Goal: Transaction & Acquisition: Book appointment/travel/reservation

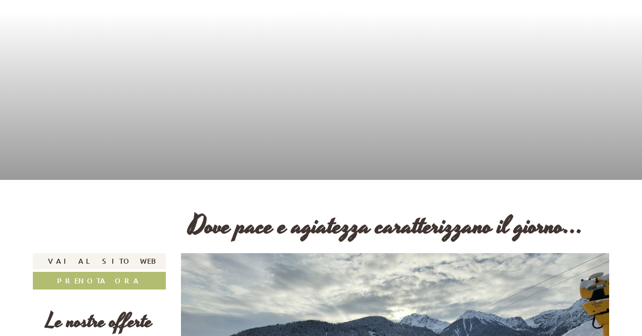
scroll to position [202, 0]
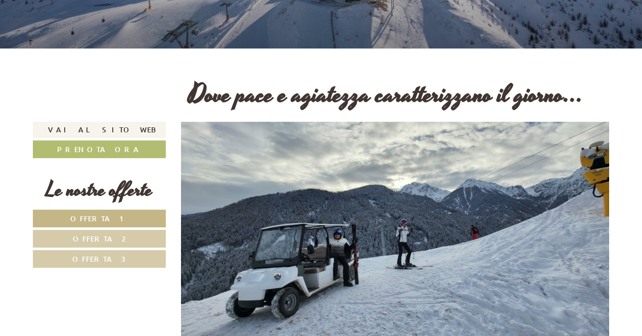
click at [121, 219] on link "Offerta 1" at bounding box center [99, 219] width 133 height 18
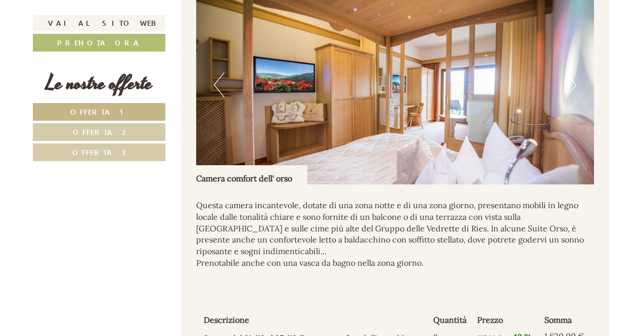
scroll to position [1012, 0]
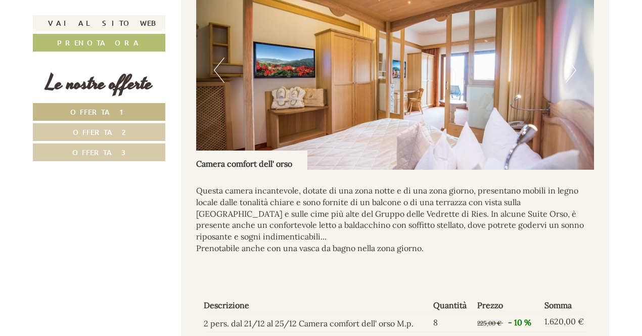
click at [105, 134] on span "Offerta 2" at bounding box center [99, 132] width 53 height 10
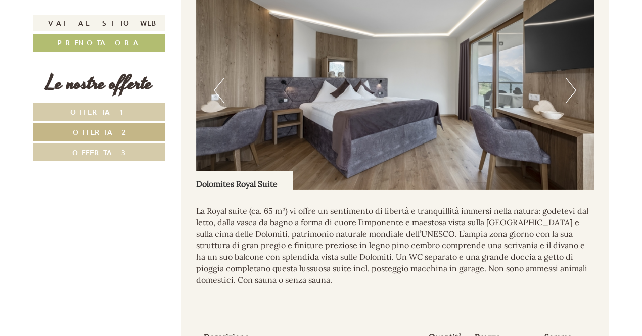
scroll to position [967, 0]
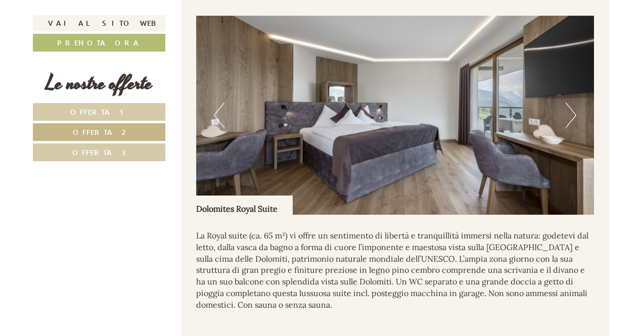
click at [100, 152] on span "Offerta 3" at bounding box center [99, 153] width 54 height 10
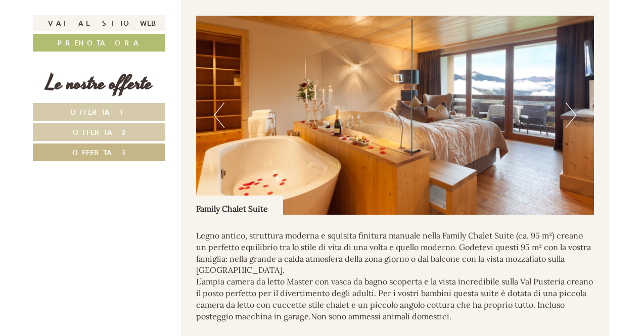
scroll to position [815, 0]
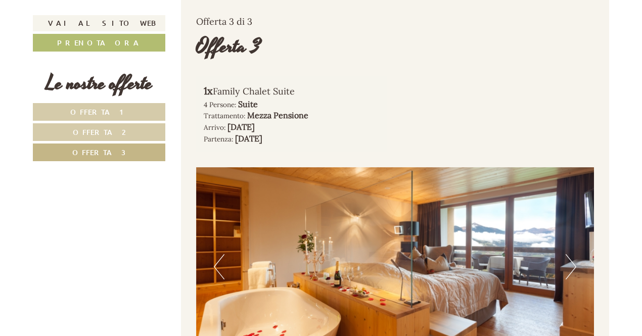
click at [101, 131] on span "Offerta 2" at bounding box center [99, 132] width 53 height 10
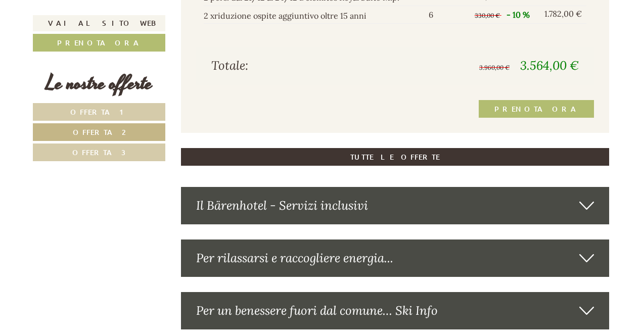
scroll to position [1371, 0]
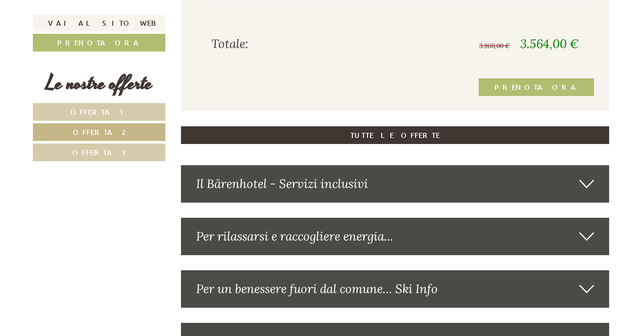
click at [590, 180] on icon at bounding box center [587, 184] width 15 height 17
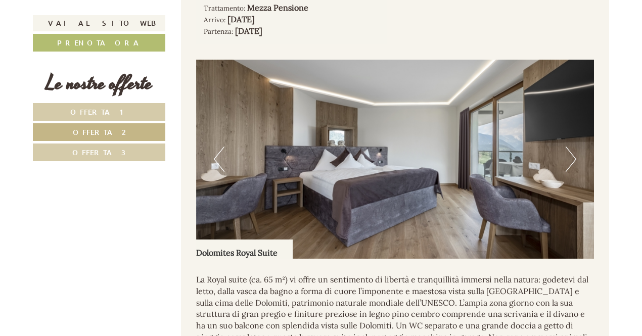
scroll to position [901, 0]
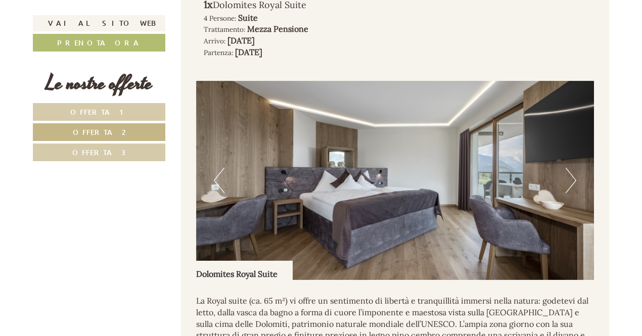
click at [567, 181] on button "Next" at bounding box center [571, 180] width 11 height 25
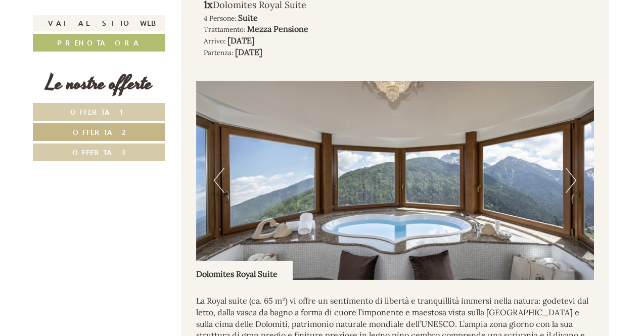
click at [573, 183] on button "Next" at bounding box center [571, 180] width 11 height 25
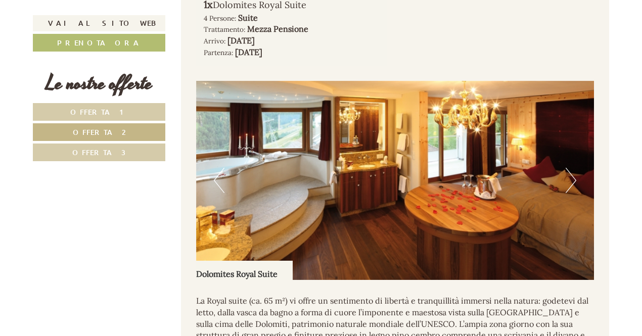
click at [573, 183] on button "Next" at bounding box center [571, 180] width 11 height 25
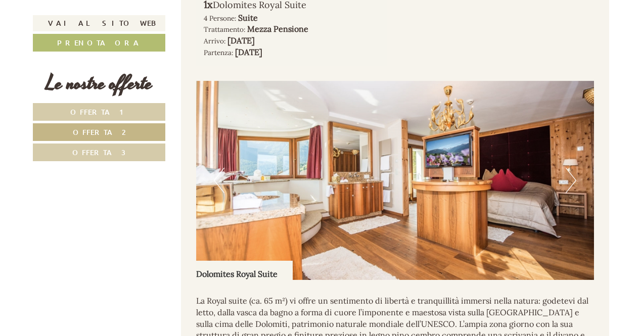
click at [573, 183] on button "Next" at bounding box center [571, 180] width 11 height 25
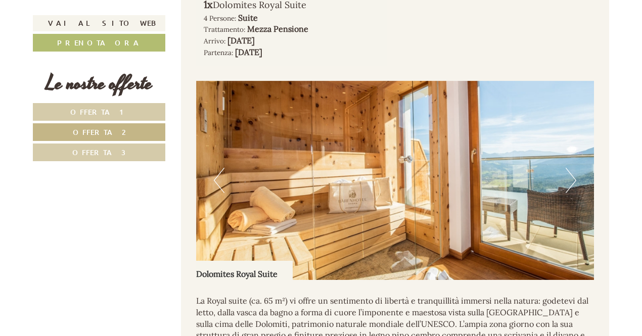
click at [573, 183] on button "Next" at bounding box center [571, 180] width 11 height 25
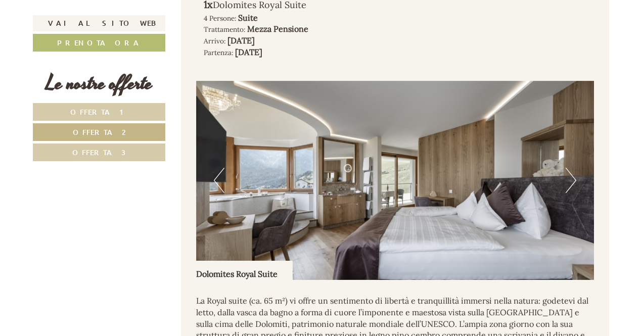
click at [573, 183] on button "Next" at bounding box center [571, 180] width 11 height 25
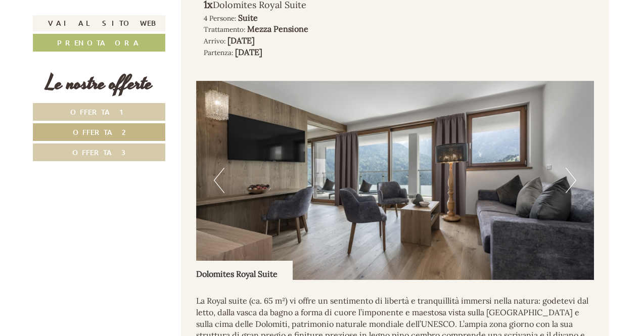
click at [573, 182] on button "Next" at bounding box center [571, 180] width 11 height 25
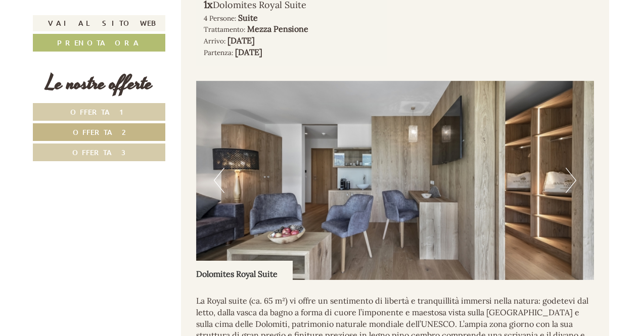
click at [573, 182] on button "Next" at bounding box center [571, 180] width 11 height 25
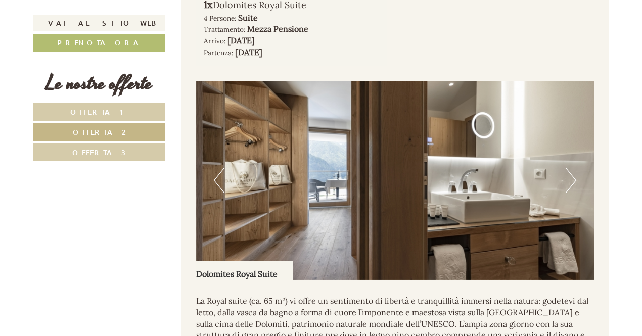
click at [573, 182] on button "Next" at bounding box center [571, 180] width 11 height 25
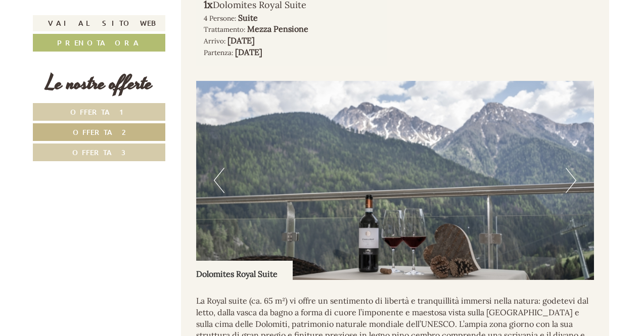
click at [573, 182] on button "Next" at bounding box center [571, 180] width 11 height 25
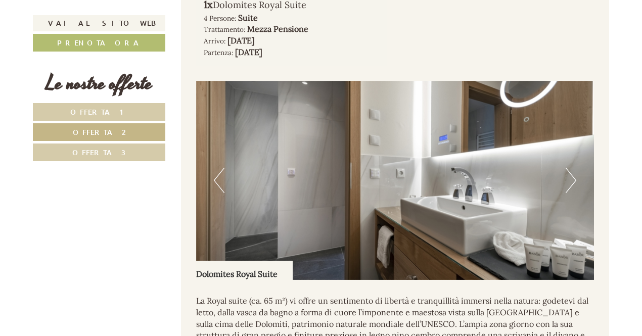
click at [573, 182] on button "Next" at bounding box center [571, 180] width 11 height 25
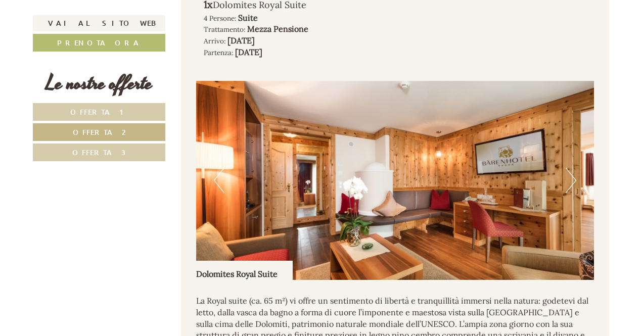
click at [573, 182] on button "Next" at bounding box center [571, 180] width 11 height 25
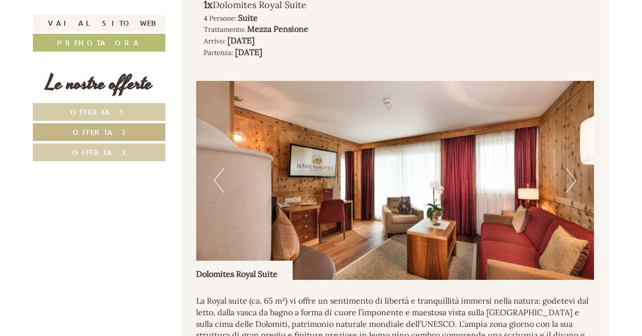
click at [573, 182] on button "Next" at bounding box center [571, 180] width 11 height 25
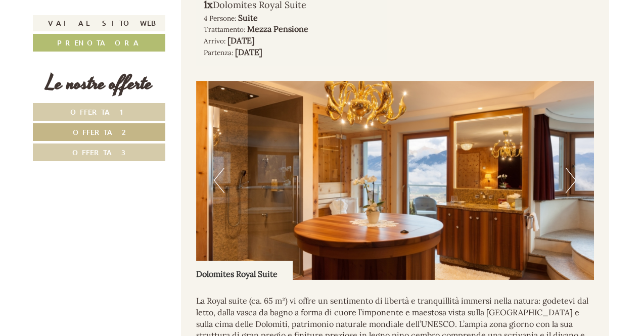
click at [573, 182] on button "Next" at bounding box center [571, 180] width 11 height 25
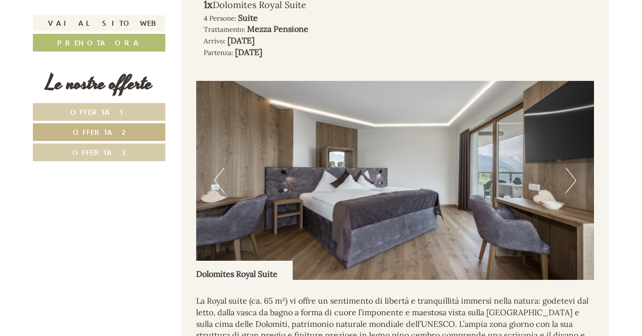
click at [573, 182] on button "Next" at bounding box center [571, 180] width 11 height 25
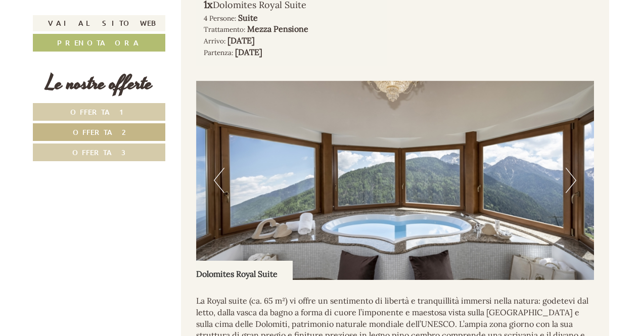
click at [571, 186] on button "Next" at bounding box center [571, 180] width 11 height 25
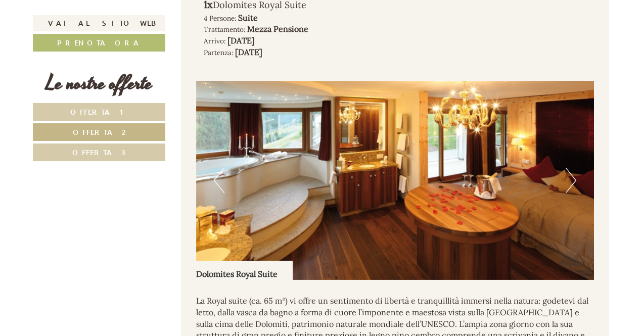
click at [571, 186] on button "Next" at bounding box center [571, 180] width 11 height 25
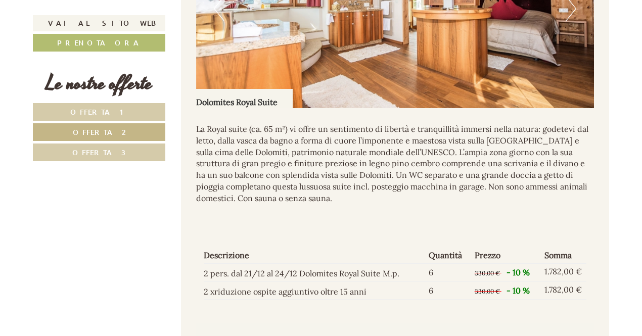
scroll to position [1154, 0]
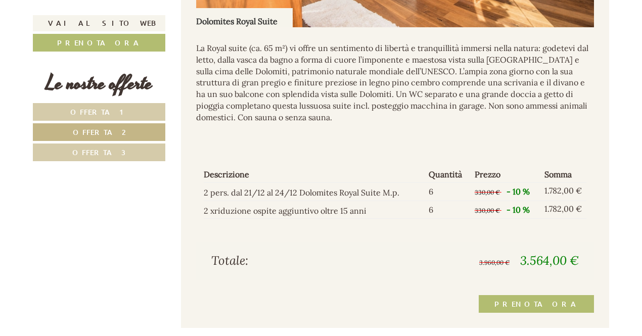
click at [90, 112] on span "Offerta 1" at bounding box center [99, 112] width 58 height 10
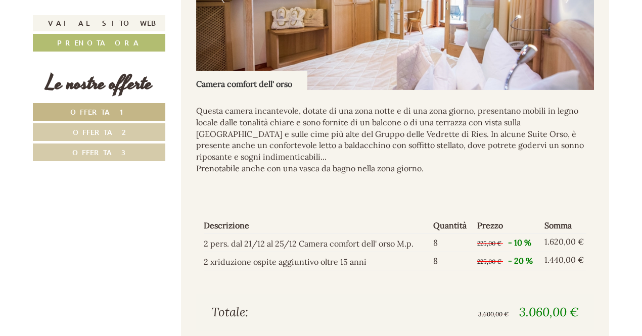
scroll to position [1118, 0]
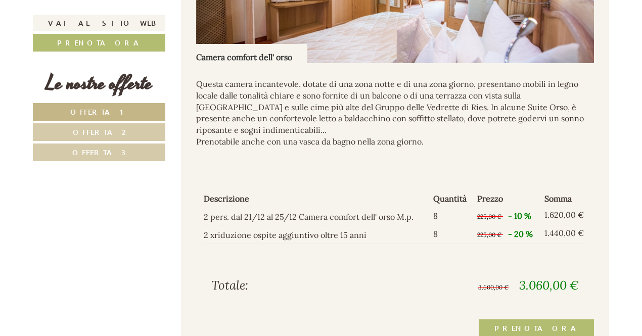
click at [113, 134] on span "Offerta 2" at bounding box center [99, 132] width 53 height 10
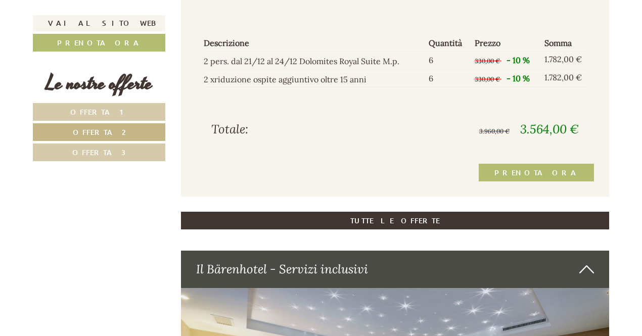
scroll to position [1270, 0]
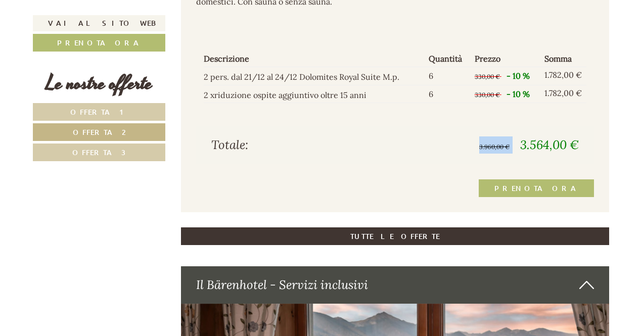
drag, startPoint x: 522, startPoint y: 145, endPoint x: 582, endPoint y: 146, distance: 59.7
click at [582, 146] on div "3.960,00 € 3.564,00 €" at bounding box center [491, 145] width 192 height 17
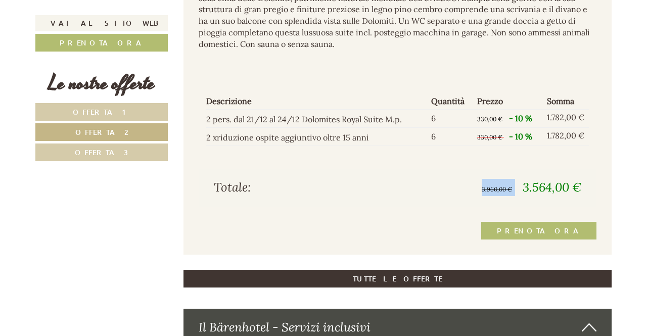
scroll to position [1220, 0]
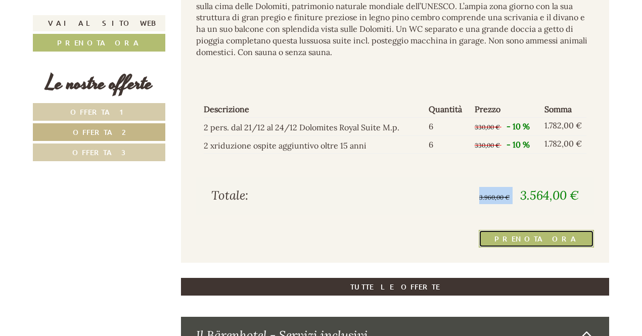
click at [557, 239] on link "Prenota ora" at bounding box center [536, 239] width 115 height 18
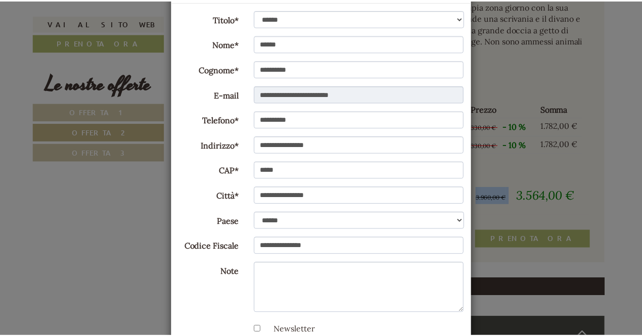
scroll to position [0, 0]
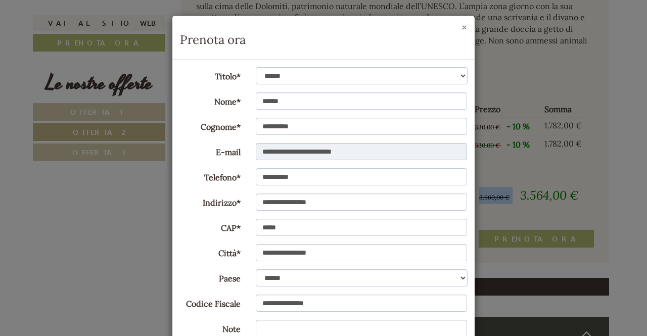
click at [462, 28] on button "×" at bounding box center [465, 27] width 6 height 11
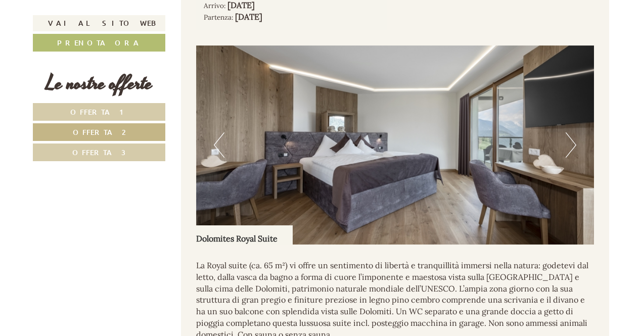
scroll to position [916, 0]
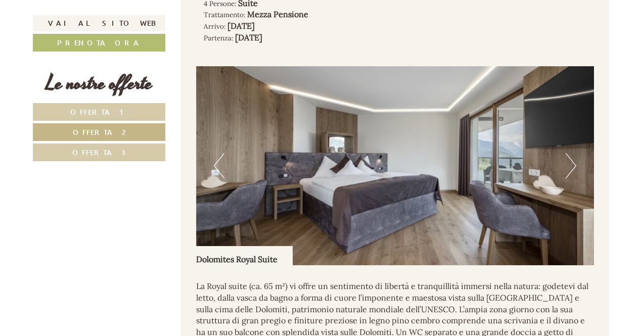
click at [575, 168] on button "Next" at bounding box center [571, 165] width 11 height 25
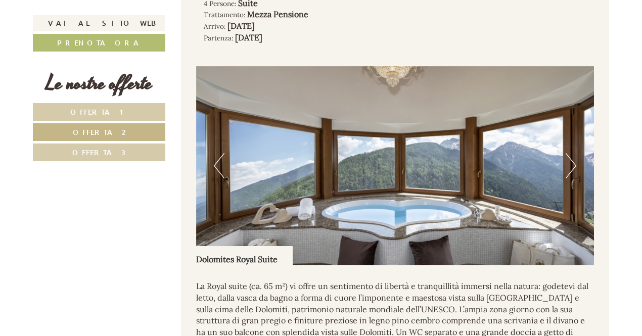
click at [575, 168] on button "Next" at bounding box center [571, 165] width 11 height 25
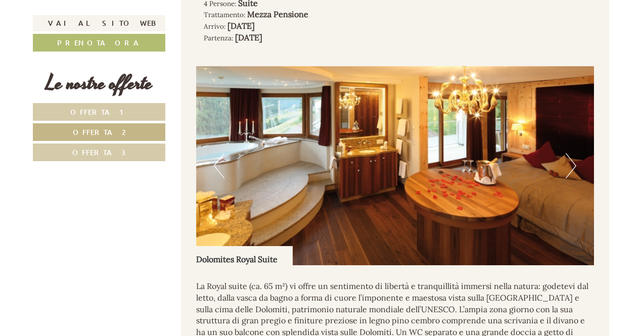
click at [575, 168] on button "Next" at bounding box center [571, 165] width 11 height 25
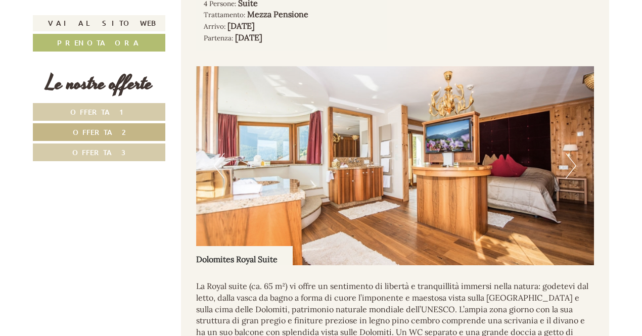
click at [575, 168] on button "Next" at bounding box center [571, 165] width 11 height 25
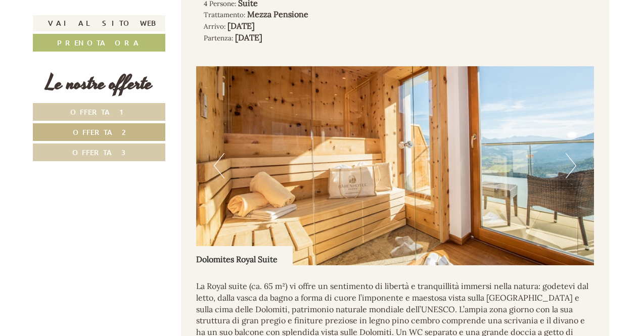
click at [575, 168] on button "Next" at bounding box center [571, 165] width 11 height 25
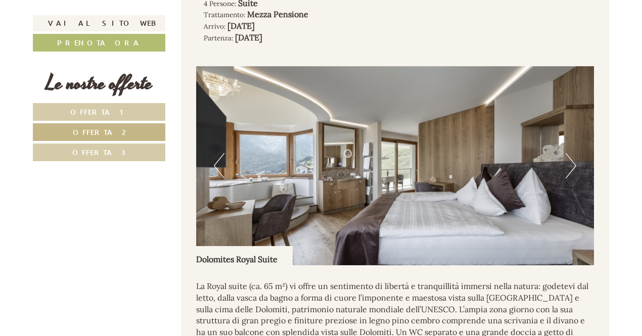
click at [575, 168] on button "Next" at bounding box center [571, 165] width 11 height 25
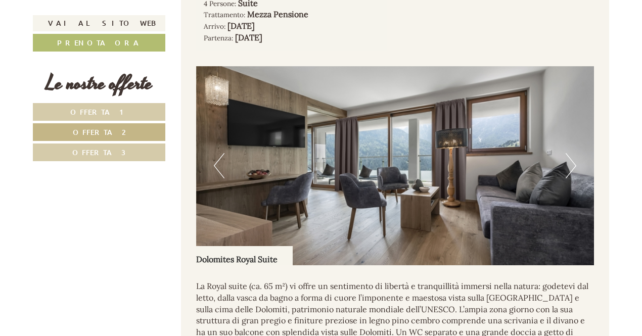
click at [575, 168] on button "Next" at bounding box center [571, 165] width 11 height 25
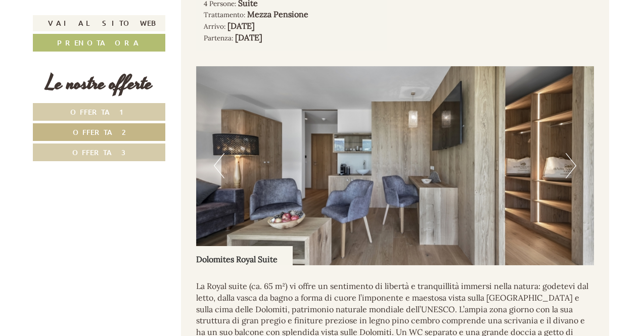
click at [575, 168] on button "Next" at bounding box center [571, 165] width 11 height 25
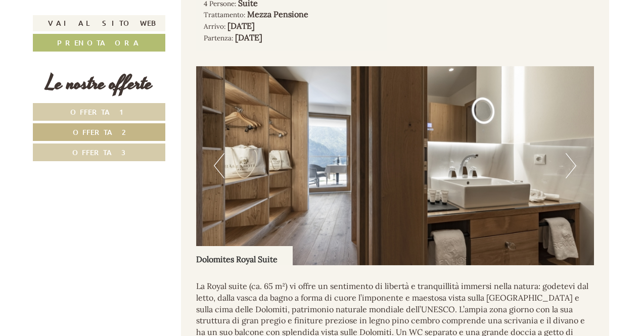
click at [575, 168] on button "Next" at bounding box center [571, 165] width 11 height 25
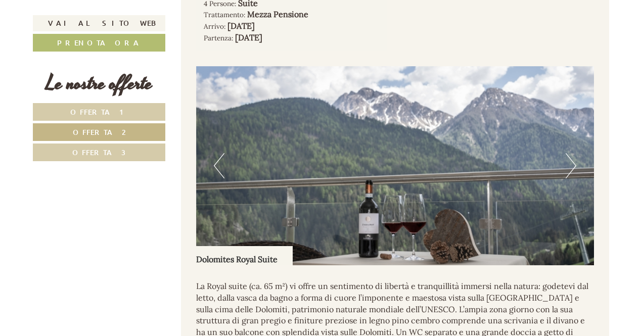
click at [575, 168] on button "Next" at bounding box center [571, 165] width 11 height 25
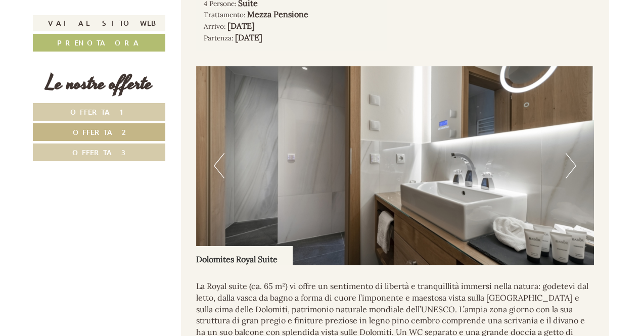
click at [575, 168] on button "Next" at bounding box center [571, 165] width 11 height 25
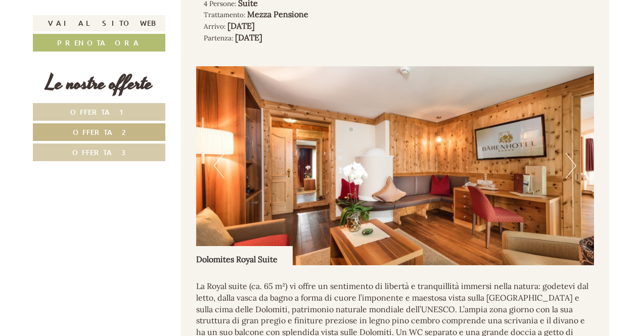
click at [571, 170] on button "Next" at bounding box center [571, 165] width 11 height 25
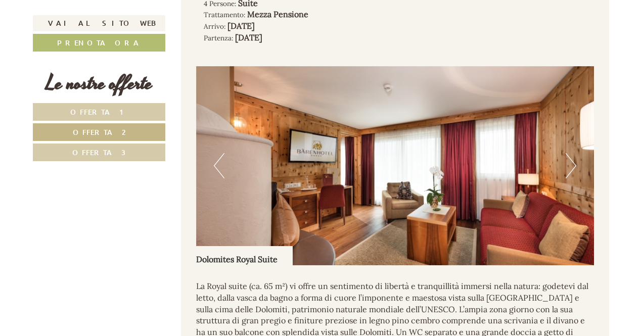
click at [572, 171] on button "Next" at bounding box center [571, 165] width 11 height 25
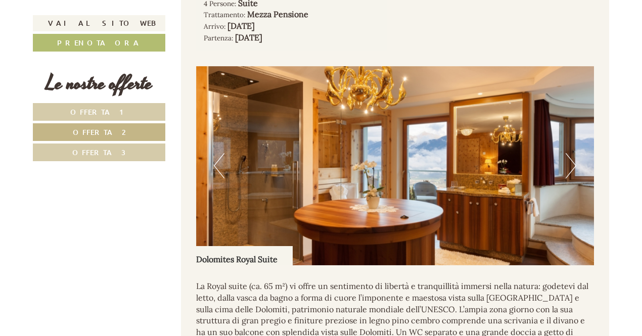
click at [572, 170] on button "Next" at bounding box center [571, 165] width 11 height 25
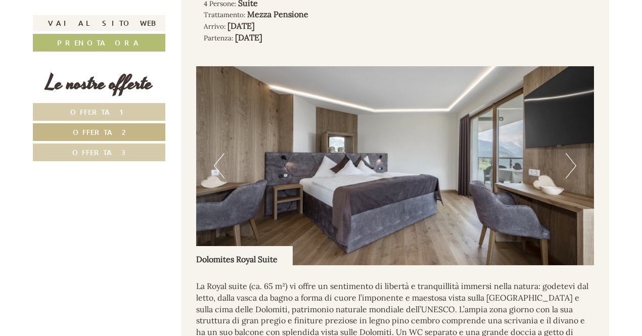
click at [572, 170] on button "Next" at bounding box center [571, 165] width 11 height 25
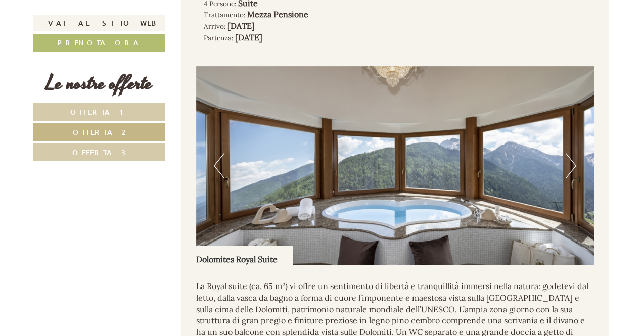
click at [572, 170] on button "Next" at bounding box center [571, 165] width 11 height 25
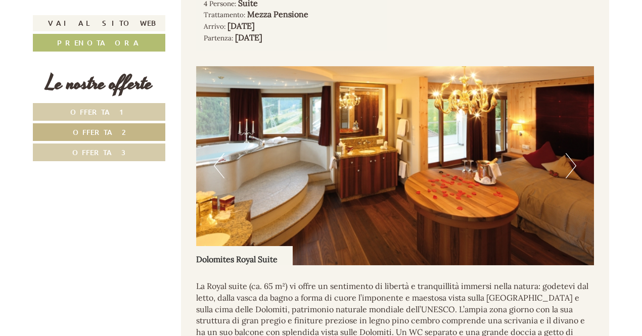
click at [575, 167] on button "Next" at bounding box center [571, 165] width 11 height 25
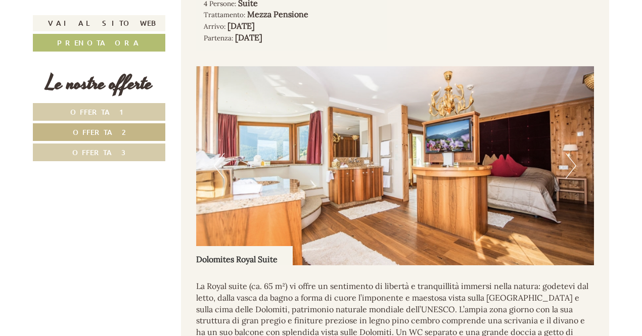
click at [575, 167] on button "Next" at bounding box center [571, 165] width 11 height 25
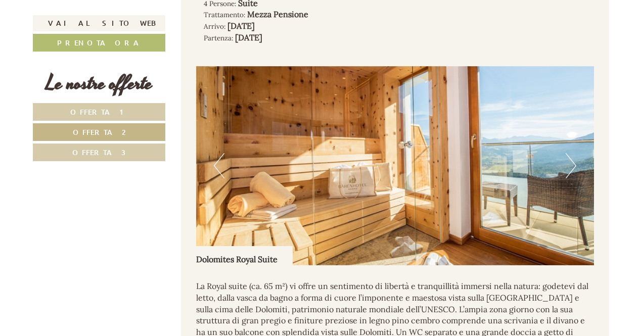
click at [573, 168] on button "Next" at bounding box center [571, 165] width 11 height 25
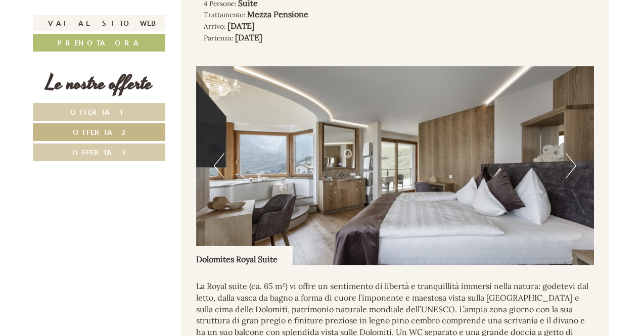
click at [573, 168] on button "Next" at bounding box center [571, 165] width 11 height 25
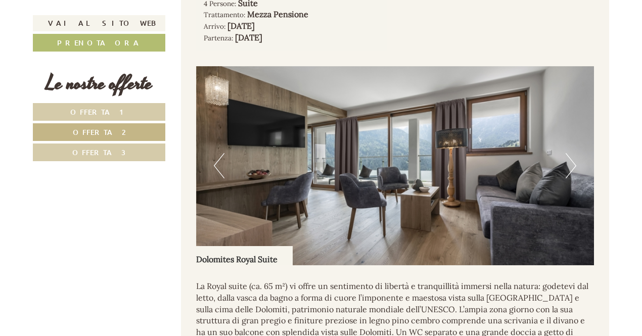
click at [573, 168] on button "Next" at bounding box center [571, 165] width 11 height 25
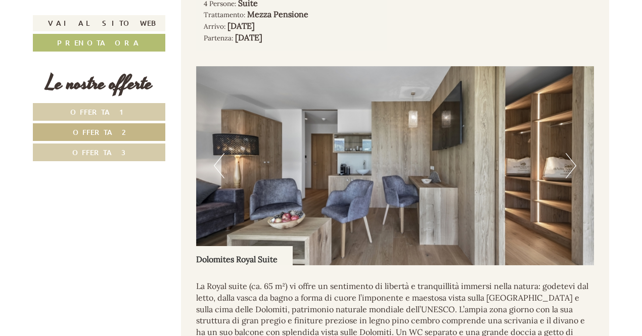
click at [573, 168] on button "Next" at bounding box center [571, 165] width 11 height 25
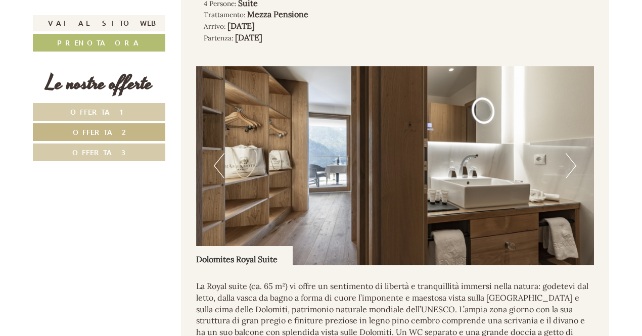
click at [573, 168] on button "Next" at bounding box center [571, 165] width 11 height 25
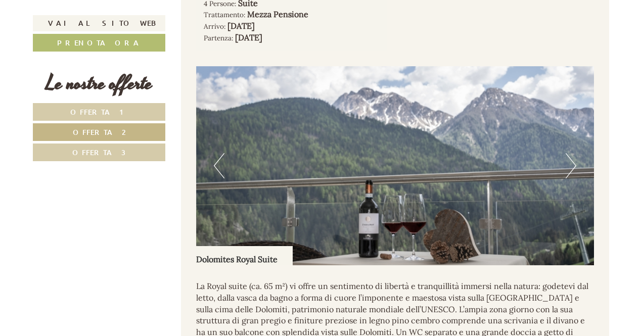
click at [573, 168] on button "Next" at bounding box center [571, 165] width 11 height 25
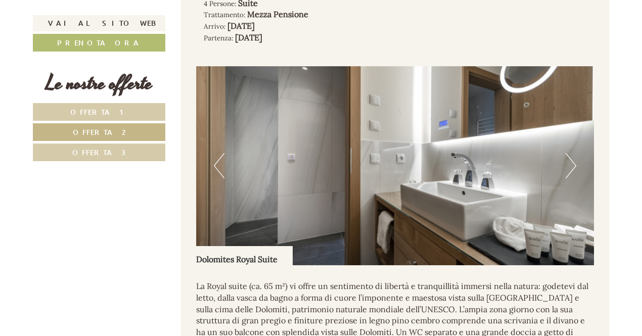
click at [573, 168] on button "Next" at bounding box center [571, 165] width 11 height 25
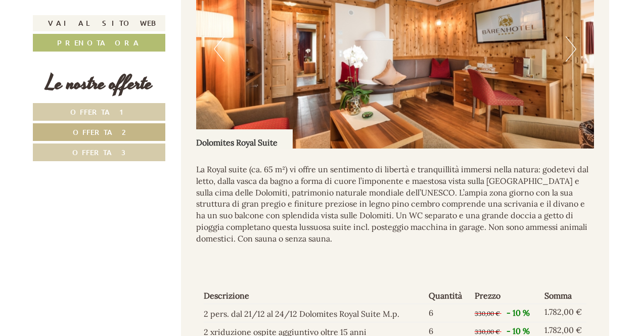
scroll to position [1017, 0]
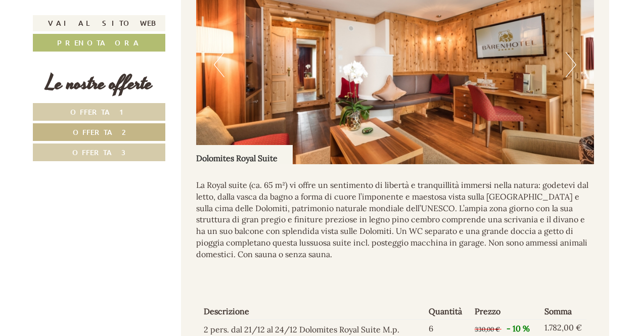
click at [573, 68] on button "Next" at bounding box center [571, 64] width 11 height 25
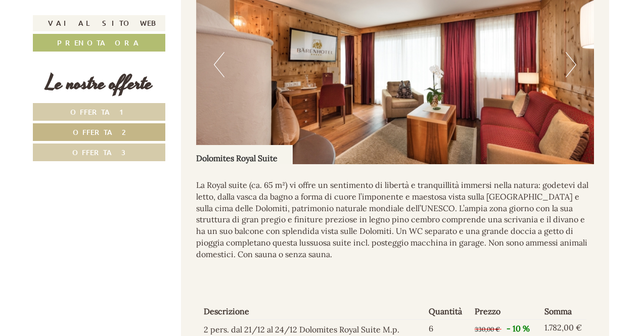
click at [568, 71] on button "Next" at bounding box center [571, 64] width 11 height 25
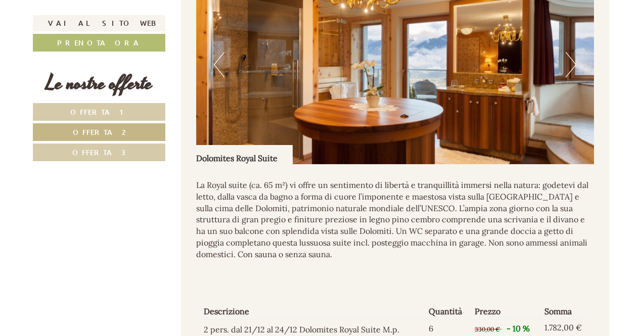
click at [575, 69] on button "Next" at bounding box center [571, 64] width 11 height 25
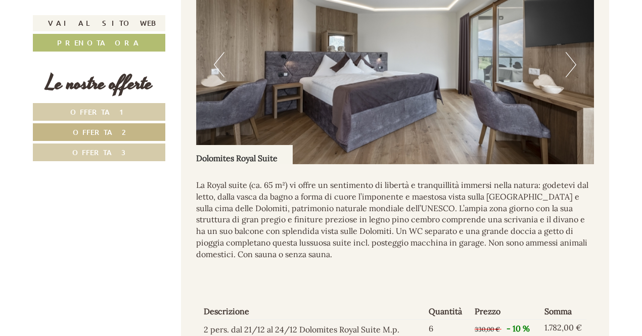
click at [570, 66] on button "Next" at bounding box center [571, 64] width 11 height 25
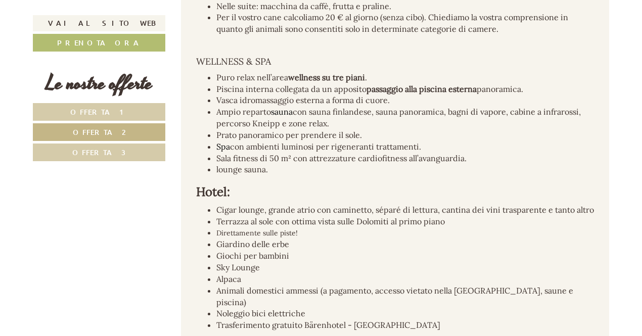
scroll to position [2079, 0]
